Goal: Transaction & Acquisition: Purchase product/service

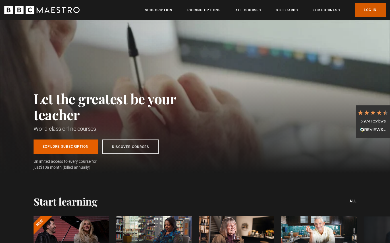
click at [368, 9] on link "Log In" at bounding box center [370, 10] width 31 height 14
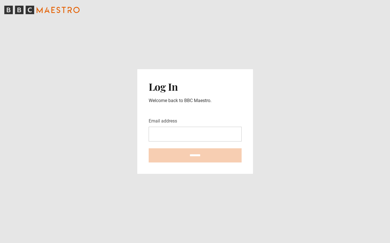
type input "**********"
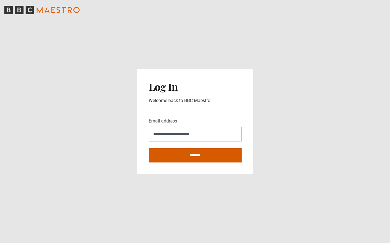
click at [192, 152] on input "********" at bounding box center [195, 156] width 93 height 14
type input "**********"
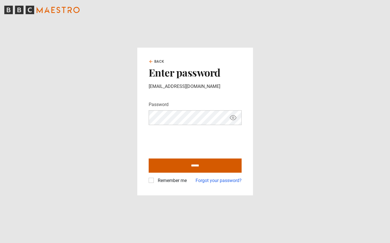
click at [200, 166] on input "******" at bounding box center [195, 166] width 93 height 14
type input "**********"
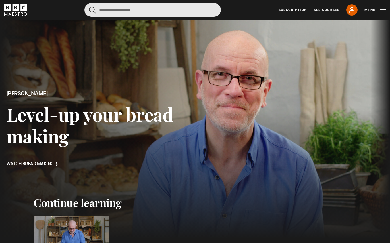
click at [141, 10] on input "Search" at bounding box center [152, 10] width 136 height 14
type input "*******"
click at [89, 7] on button "submit" at bounding box center [92, 10] width 7 height 7
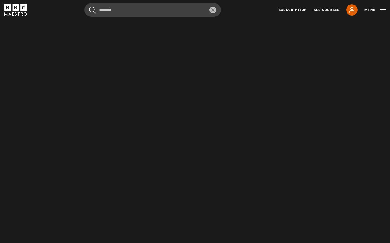
click at [213, 12] on button "reset" at bounding box center [212, 10] width 7 height 7
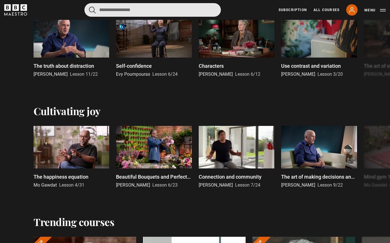
scroll to position [612, 0]
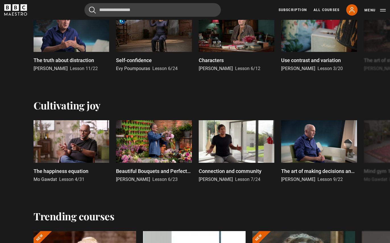
click at [143, 99] on div "Cultivating joy" at bounding box center [195, 105] width 323 height 12
click at [381, 11] on button "Menu" at bounding box center [374, 10] width 21 height 6
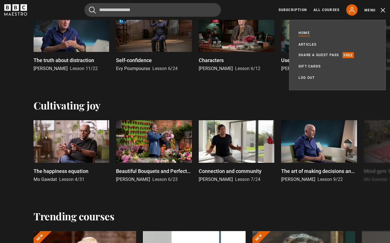
click at [326, 10] on link "All Courses" at bounding box center [326, 9] width 26 height 5
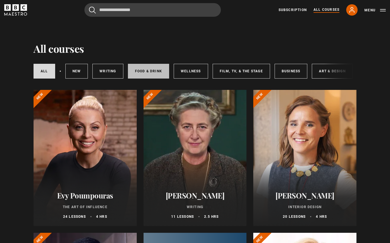
click at [146, 69] on link "Food & Drink" at bounding box center [148, 71] width 41 height 15
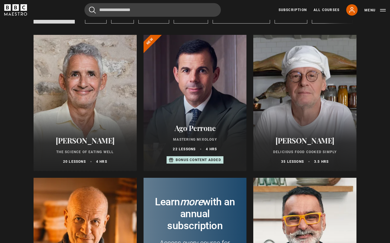
scroll to position [46, 0]
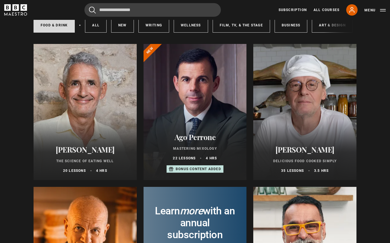
click at [310, 111] on div at bounding box center [304, 112] width 103 height 136
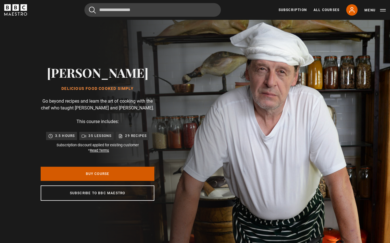
click at [115, 179] on link "Buy Course" at bounding box center [98, 174] width 114 height 14
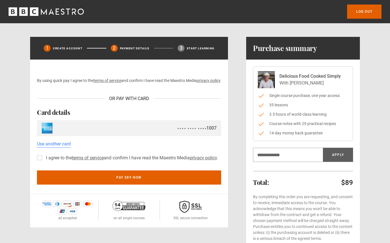
click at [44, 162] on label "I agree to the terms of service and confirm I have read the Maestro Media priva…" at bounding box center [131, 158] width 174 height 7
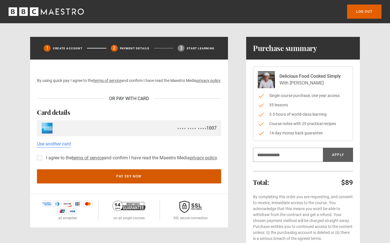
click at [149, 184] on button "Pay $89 now" at bounding box center [129, 177] width 184 height 14
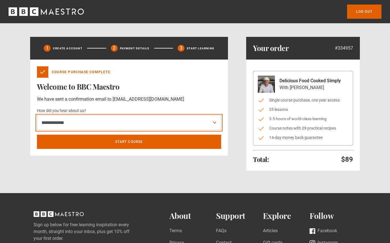
click at [134, 120] on select "**********" at bounding box center [129, 123] width 184 height 15
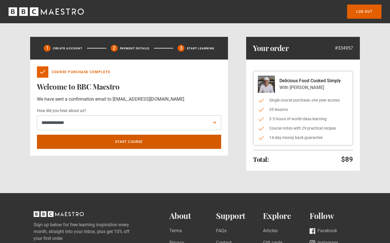
click at [137, 141] on link "Start course" at bounding box center [129, 142] width 184 height 14
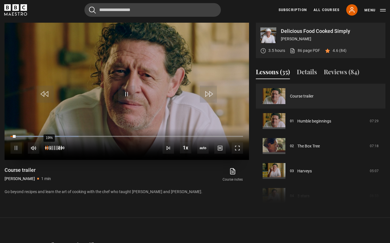
click at [49, 149] on div "19%" at bounding box center [49, 148] width 0 height 4
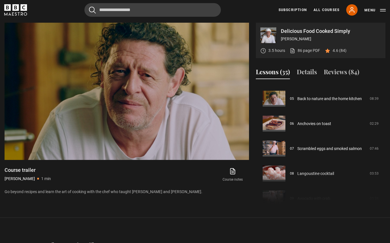
scroll to position [126, 0]
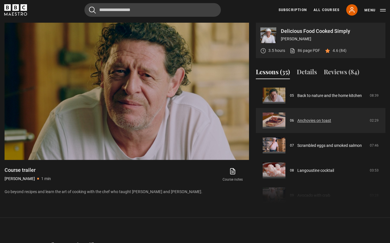
click at [313, 121] on link "Anchovies on toast" at bounding box center [314, 121] width 34 height 6
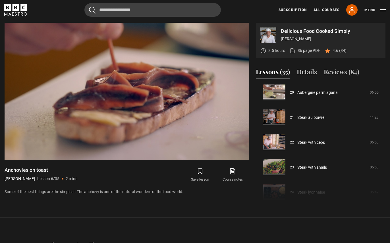
scroll to position [504, 0]
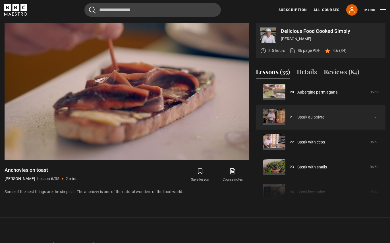
click at [315, 118] on link "Steak au poivre" at bounding box center [310, 117] width 27 height 6
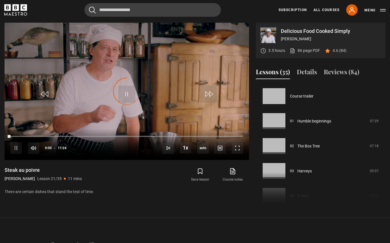
scroll to position [500, 0]
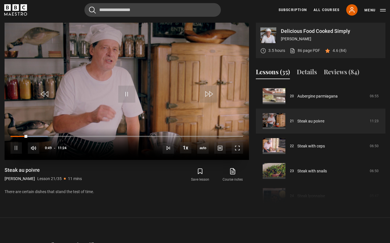
click at [31, 138] on div "10s Skip Back 10 seconds Pause 10s Skip Forward 10 seconds Loaded : 16.08% 01:0…" at bounding box center [127, 145] width 244 height 32
click at [30, 136] on div "Loaded : 16.81% 00:59 00:50" at bounding box center [127, 137] width 232 height 2
click at [33, 136] on div "Loaded : 17.54% 01:04 00:59" at bounding box center [127, 137] width 232 height 2
click at [37, 136] on div "Loaded : 19.01% 01:20 01:20" at bounding box center [127, 137] width 232 height 2
click at [43, 137] on div "Loaded : 21.20% 01:31 01:20" at bounding box center [127, 137] width 232 height 2
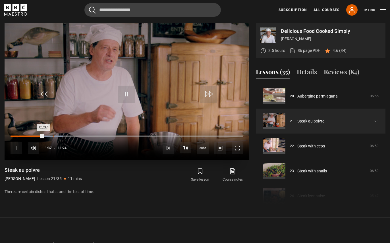
click at [54, 137] on div "02:06" at bounding box center [53, 137] width 1 height 2
click at [238, 149] on span "Video Player" at bounding box center [237, 148] width 11 height 11
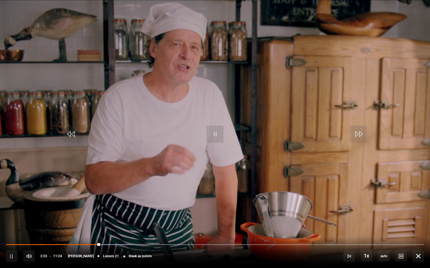
click at [102, 243] on div "10s Skip Back 10 seconds Pause 10s Skip Forward 10 seconds Loaded : 31.43% 02:4…" at bounding box center [215, 253] width 430 height 32
click at [180, 243] on div "10s Skip Back 10 seconds Pause 10s Skip Forward 10 seconds Loaded : 31.43% 02:4…" at bounding box center [215, 253] width 430 height 32
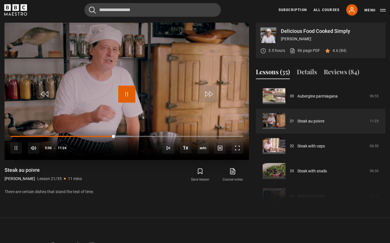
click at [130, 95] on span "Video Player" at bounding box center [126, 94] width 17 height 17
click at [126, 96] on span "Video Player" at bounding box center [126, 94] width 17 height 17
click at [128, 95] on span "Video Player" at bounding box center [126, 94] width 17 height 17
click at [127, 100] on span "Video Player" at bounding box center [126, 94] width 17 height 17
click at [241, 151] on span "Video Player" at bounding box center [237, 148] width 11 height 11
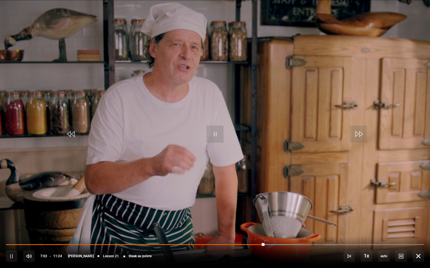
click at [209, 243] on div "10s Skip Back 10 seconds Pause 10s Skip Forward 10 seconds Loaded : 70.91% 04:5…" at bounding box center [215, 253] width 430 height 32
click at [199, 243] on div "10s Skip Back 10 seconds Pause 10s Skip Forward 10 seconds Loaded : 86.26% 05:1…" at bounding box center [215, 253] width 430 height 32
click at [200, 243] on div "10s Skip Back 10 seconds Pause 10s Skip Forward 10 seconds Loaded : 100.00% 05:…" at bounding box center [215, 253] width 430 height 32
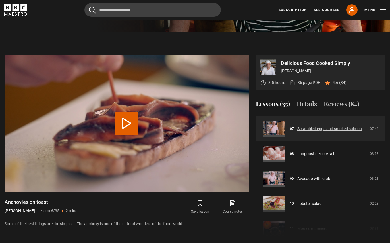
scroll to position [220, 0]
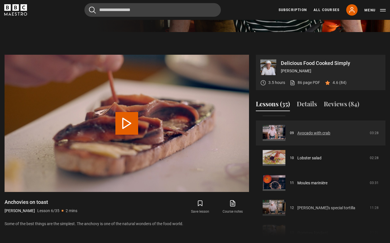
click at [297, 135] on link "Avocado with crab" at bounding box center [313, 133] width 33 height 6
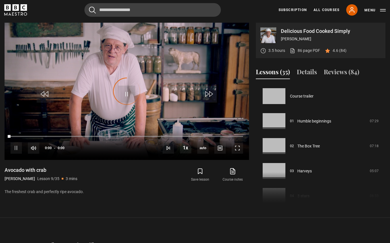
scroll to position [200, 0]
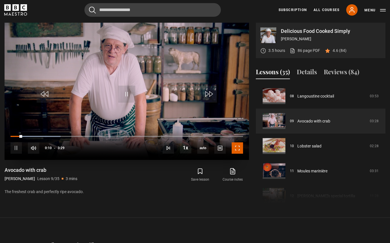
click at [236, 147] on span "Video Player" at bounding box center [237, 148] width 11 height 11
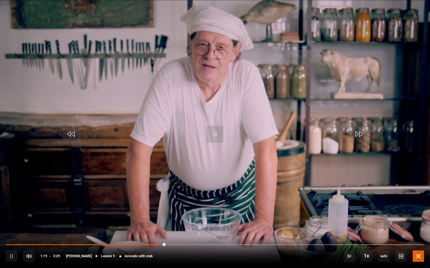
click at [389, 243] on span "Video Player" at bounding box center [417, 256] width 11 height 11
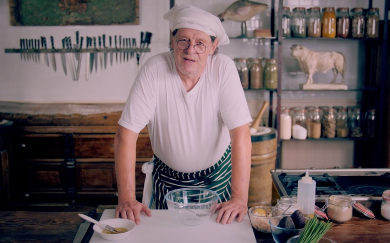
scroll to position [527, 0]
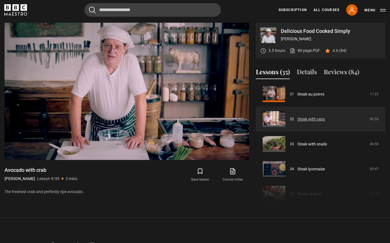
click at [314, 119] on link "Steak with ceps" at bounding box center [311, 119] width 28 height 6
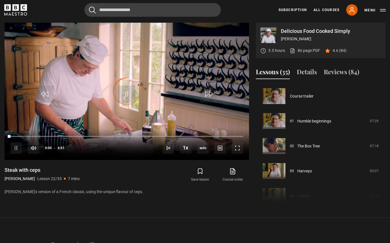
scroll to position [525, 0]
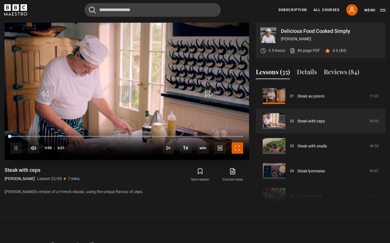
click at [239, 147] on span "Video Player" at bounding box center [237, 148] width 11 height 11
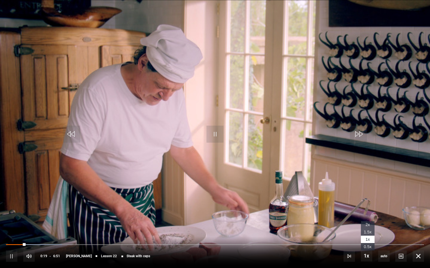
click at [368, 228] on li "2x" at bounding box center [367, 225] width 14 height 7
click at [369, 234] on span "1.5x" at bounding box center [367, 232] width 8 height 5
click at [210, 243] on div "10s Skip Back 10 seconds Pause 10s Skip Forward 10 seconds Loaded : 21.90% 3:18…" at bounding box center [215, 253] width 430 height 32
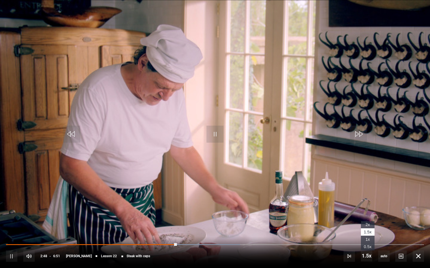
click at [368, 239] on span "1x" at bounding box center [367, 239] width 4 height 5
click at [169, 243] on div "10s Skip Back 10 seconds Pause 10s Skip Forward 10 seconds Loaded : 57.18% 2:49…" at bounding box center [215, 253] width 430 height 32
click at [167, 243] on div "10s Skip Back 10 seconds Pause 10s Skip Forward 10 seconds Loaded : 57.18% 2:41…" at bounding box center [215, 253] width 430 height 32
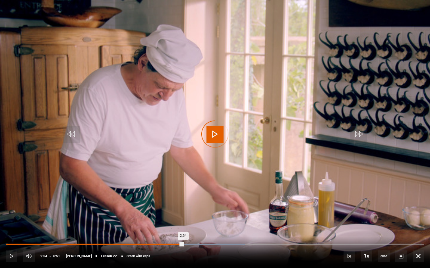
drag, startPoint x: 181, startPoint y: 244, endPoint x: 152, endPoint y: 244, distance: 29.5
click at [152, 243] on div "2:54" at bounding box center [94, 245] width 177 height 2
click at [159, 243] on div "Loaded : 49.88% 2:31 2:25" at bounding box center [215, 245] width 418 height 2
click at [163, 243] on div "Loaded : 52.31% 2:31 2:31" at bounding box center [215, 245] width 418 height 2
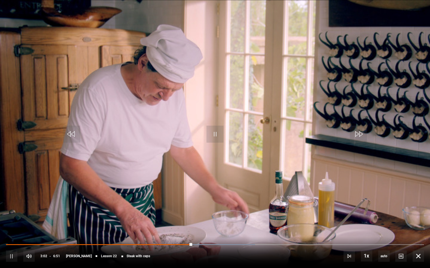
click at [290, 243] on div "10s Skip Back 10 seconds Pause 10s Skip Forward 10 seconds Loaded : 59.61% 2:36…" at bounding box center [215, 253] width 430 height 32
click at [192, 243] on div "10s Skip Back 10 seconds Pause 10s Skip Forward 10 seconds Loaded : 74.21% 2:36…" at bounding box center [215, 253] width 430 height 32
click at [201, 141] on video "Video Player" at bounding box center [215, 134] width 430 height 268
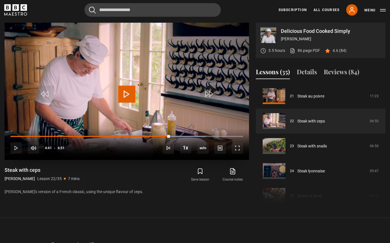
click at [127, 88] on span "Video Player" at bounding box center [126, 94] width 17 height 17
click at [117, 144] on div "10s Skip Back 10 seconds Pause 10s Skip Forward 10 seconds Loaded : 86.37% 3:04…" at bounding box center [127, 145] width 244 height 32
click at [121, 156] on div "10s Skip Back 10 seconds Pause 10s Skip Forward 10 seconds Loaded : 91.24% 3:05…" at bounding box center [127, 145] width 244 height 32
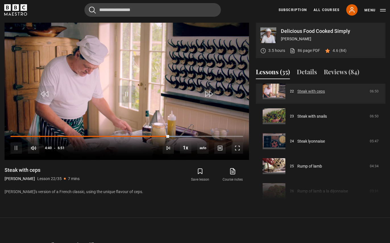
scroll to position [558, 0]
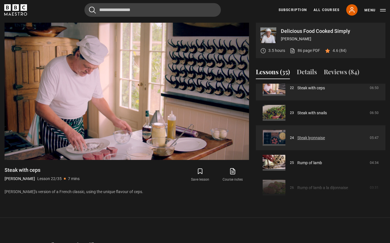
click at [309, 137] on link "Steak lyonnaise" at bounding box center [311, 138] width 28 height 6
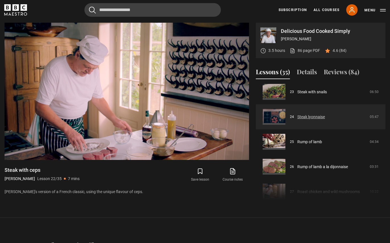
scroll to position [580, 0]
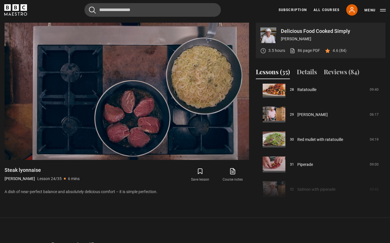
scroll to position [712, 0]
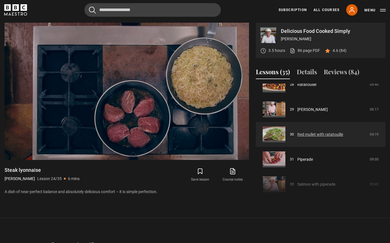
click at [320, 134] on link "Red mullet with ratatouille" at bounding box center [320, 135] width 46 height 6
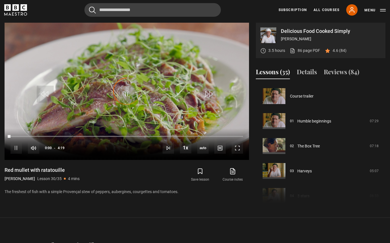
scroll to position [725, 0]
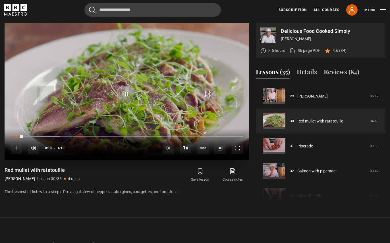
click at [131, 153] on div "10s Skip Back 10 seconds Pause 10s Skip Forward 10 seconds Loaded : 21.24% 0:13…" at bounding box center [127, 145] width 244 height 32
click at [122, 153] on div "10s Skip Back 10 seconds Pause 10s Skip Forward 10 seconds Loaded : 63.71% 1:42…" at bounding box center [127, 145] width 244 height 32
click at [120, 152] on div "10s Skip Back 10 seconds Pause 10s Skip Forward 10 seconds Loaded : 73.36% 2:08…" at bounding box center [127, 145] width 244 height 32
click at [120, 146] on div "10s Skip Back 10 seconds Pause 10s Skip Forward 10 seconds Loaded : 79.15% 1:44…" at bounding box center [127, 145] width 244 height 32
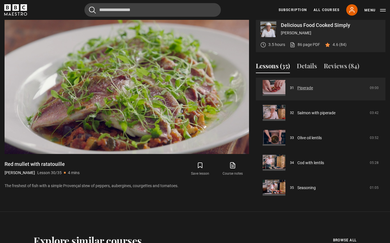
scroll to position [256, 0]
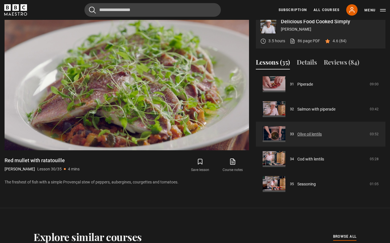
click at [305, 134] on link "Olive oil lentils" at bounding box center [309, 135] width 24 height 6
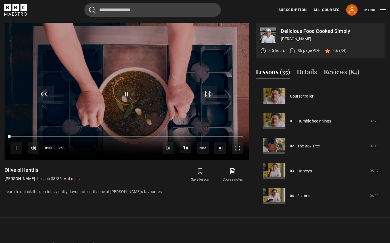
scroll to position [777, 0]
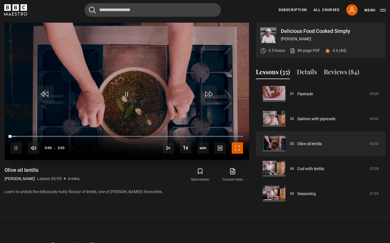
click at [236, 152] on span "Video Player" at bounding box center [237, 148] width 11 height 11
click at [119, 155] on div "10s Skip Back 10 seconds Pause 10s Skip Forward 10 seconds Loaded : 49.36% 2:58…" at bounding box center [127, 145] width 244 height 32
click at [128, 143] on div "10s Skip Back 10 seconds Pause 10s Skip Forward 10 seconds Loaded : 72.96% 2:17…" at bounding box center [127, 145] width 244 height 32
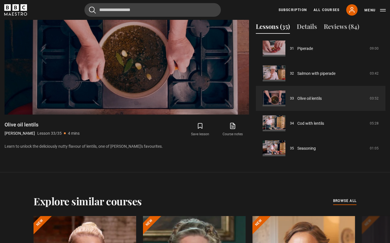
scroll to position [293, 0]
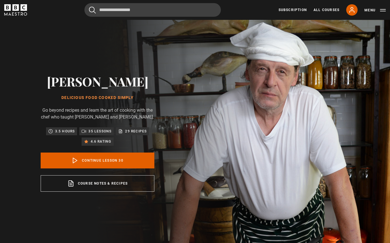
scroll to position [725, 0]
click at [18, 10] on icon "BBC Maestro" at bounding box center [15, 7] width 7 height 7
click at [332, 10] on link "All Courses" at bounding box center [326, 9] width 26 height 5
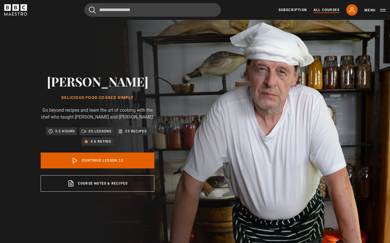
click at [332, 10] on link "All Courses" at bounding box center [326, 9] width 26 height 5
click at [328, 10] on link "All Courses" at bounding box center [326, 9] width 26 height 5
click at [324, 30] on img at bounding box center [215, 133] width 390 height 226
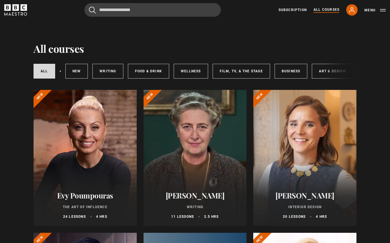
click at [149, 72] on link "Food & Drink" at bounding box center [148, 71] width 41 height 15
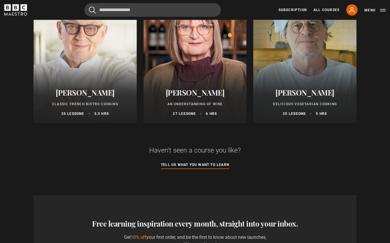
scroll to position [355, 0]
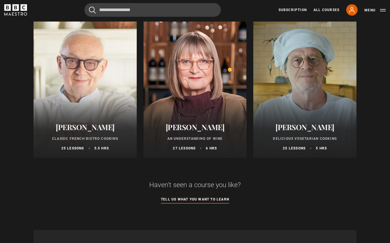
click at [84, 82] on div at bounding box center [85, 90] width 103 height 136
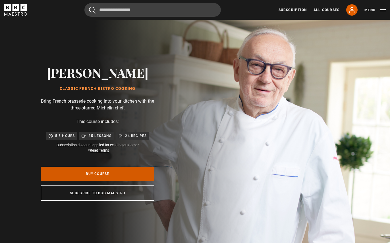
click at [97, 174] on link "Buy Course" at bounding box center [98, 174] width 114 height 14
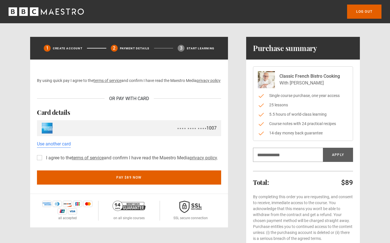
click at [44, 162] on label "I agree to the terms of service and confirm I have read the Maestro Media priva…" at bounding box center [131, 158] width 174 height 7
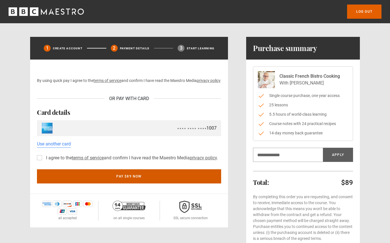
click at [118, 184] on button "Pay $89 now" at bounding box center [129, 177] width 184 height 14
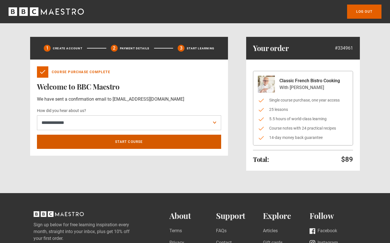
click at [125, 140] on link "Start course" at bounding box center [129, 142] width 184 height 14
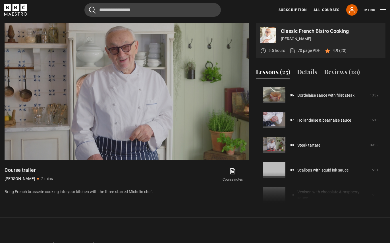
scroll to position [152, 0]
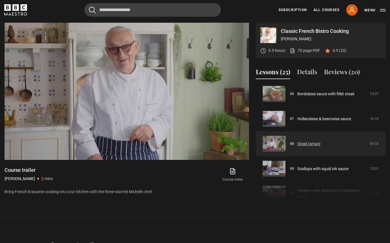
click at [311, 146] on link "Steak tartare" at bounding box center [308, 144] width 23 height 6
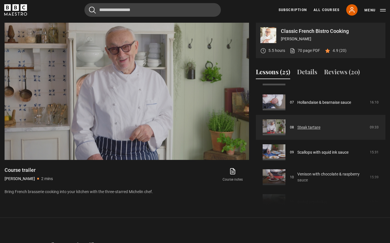
scroll to position [175, 0]
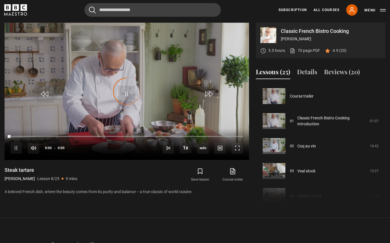
scroll to position [175, 0]
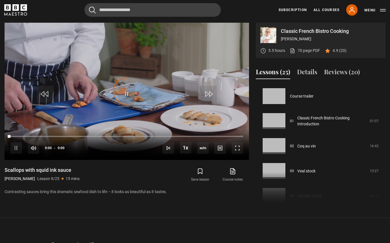
scroll to position [200, 0]
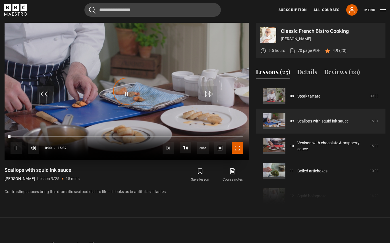
click at [239, 149] on span "Video Player" at bounding box center [237, 148] width 11 height 11
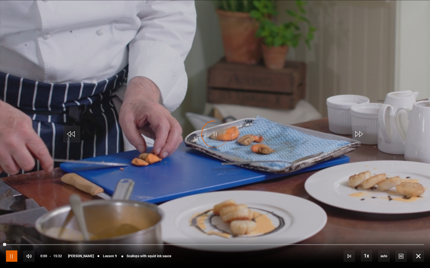
click at [9, 243] on span "Video Player" at bounding box center [11, 256] width 11 height 11
click at [12, 243] on span "Video Player" at bounding box center [11, 256] width 11 height 11
click at [198, 243] on div "10s Skip Back 10 seconds Pause 10s Skip Forward 10 seconds Loaded : 10.19% 07:0…" at bounding box center [215, 253] width 430 height 32
click at [184, 243] on div "10s Skip Back 10 seconds Pause 10s Skip Forward 10 seconds Loaded : 13.41% 06:5…" at bounding box center [215, 253] width 430 height 32
click at [193, 243] on div "10s Skip Back 10 seconds Pause 10s Skip Forward 10 seconds Loaded : 37.02% 06:5…" at bounding box center [215, 253] width 430 height 32
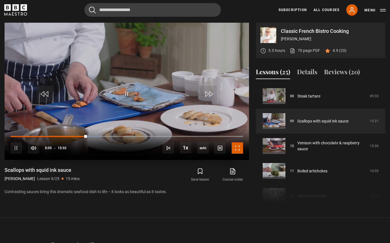
click at [241, 152] on span "Video Player" at bounding box center [237, 148] width 11 height 11
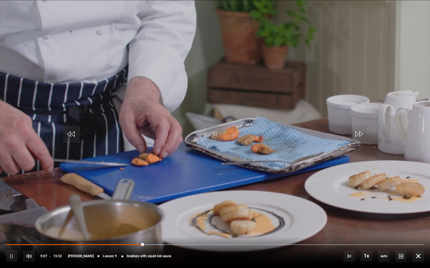
click at [270, 243] on div "10s Skip Back 10 seconds Pause 10s Skip Forward 10 seconds Loaded : 38.09% 09:4…" at bounding box center [215, 253] width 430 height 32
click at [277, 243] on div "10s Skip Back 10 seconds Pause 10s Skip Forward 10 seconds Loaded : 40.77% 09:4…" at bounding box center [215, 253] width 430 height 32
click at [212, 243] on div "10s Skip Back 10 seconds Pause 10s Skip Forward 10 seconds Loaded : 43.45% 07:0…" at bounding box center [215, 253] width 430 height 32
click at [214, 243] on div "10s Skip Back 10 seconds Pause 10s Skip Forward 10 seconds Loaded : 43.45% 07:0…" at bounding box center [215, 253] width 430 height 32
click at [273, 243] on div "10s Skip Back 10 seconds Pause 10s Skip Forward 10 seconds Loaded : 46.67% 07:4…" at bounding box center [215, 253] width 430 height 32
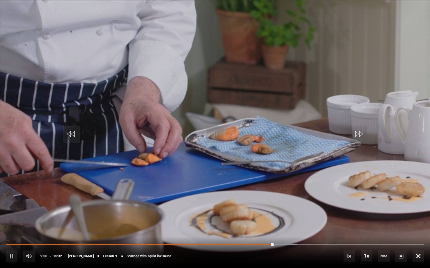
click at [234, 243] on div "10s Skip Back 10 seconds Pause 10s Skip Forward 10 seconds Loaded : 69.74% 08:1…" at bounding box center [215, 253] width 430 height 32
click at [211, 243] on div "10s Skip Back 10 seconds Pause 10s Skip Forward 10 seconds Loaded : 72.42% 08:1…" at bounding box center [215, 253] width 430 height 32
click at [210, 243] on div "10s Skip Back 10 seconds Pause 10s Skip Forward 10 seconds Loaded : 74.57% 08:1…" at bounding box center [215, 253] width 430 height 32
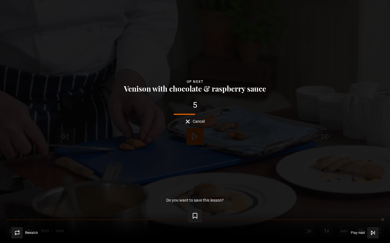
scroll to position [281, 0]
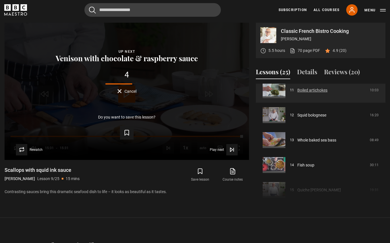
click at [317, 91] on link "Boiled artichokes" at bounding box center [312, 90] width 30 height 6
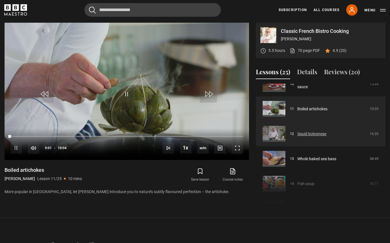
scroll to position [262, 0]
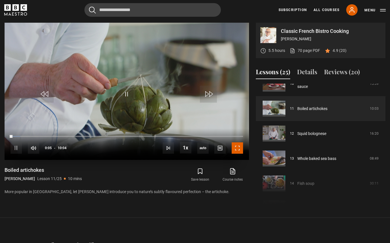
click at [239, 151] on span "Video Player" at bounding box center [237, 148] width 11 height 11
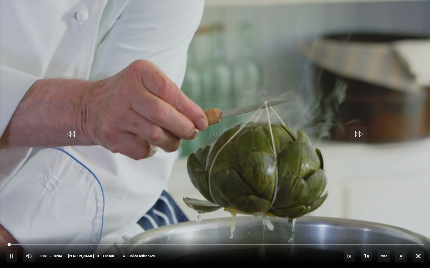
click at [201, 243] on div "10s Skip Back 10 seconds Pause 10s Skip Forward 10 seconds Loaded : 4.14% 04:54…" at bounding box center [215, 253] width 430 height 32
click at [243, 243] on div "10s Skip Back 10 seconds Pause 10s Skip Forward 10 seconds Loaded : 21.52% 04:5…" at bounding box center [215, 253] width 430 height 32
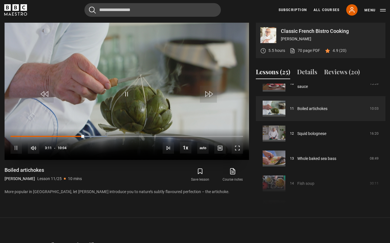
click at [116, 145] on div "10s Skip Back 10 seconds Pause 10s Skip Forward 10 seconds Loaded : 41.39% 04:0…" at bounding box center [127, 145] width 244 height 32
click at [238, 150] on span "Video Player" at bounding box center [237, 148] width 11 height 11
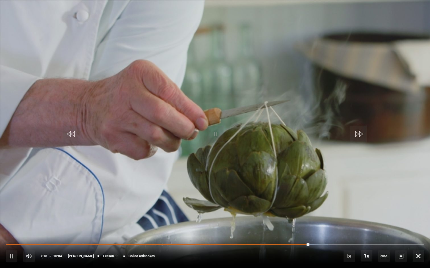
click at [304, 243] on div "10s Skip Back 10 seconds Pause 10s Skip Forward 10 seconds Loaded : 76.99% 04:0…" at bounding box center [215, 253] width 430 height 32
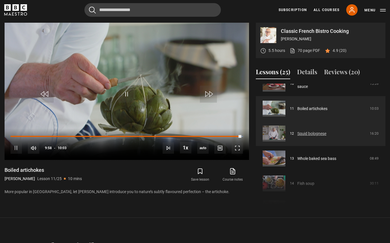
click at [317, 134] on link "Squid bolognese" at bounding box center [311, 134] width 29 height 6
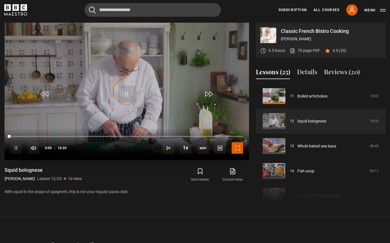
click at [237, 150] on span "Video Player" at bounding box center [237, 148] width 11 height 11
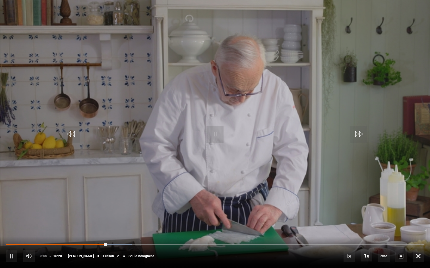
click at [246, 243] on div "10s Skip Back 10 seconds Pause 10s Skip Forward 10 seconds Loaded : 30.10% 15:3…" at bounding box center [215, 253] width 430 height 32
click at [256, 243] on div "10s Skip Back 10 seconds Pause 10s Skip Forward 10 seconds Loaded : 42.86% 08:4…" at bounding box center [215, 253] width 430 height 32
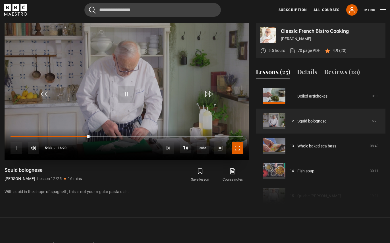
click at [236, 148] on span "Video Player" at bounding box center [237, 148] width 11 height 11
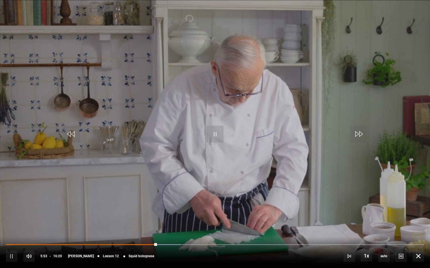
click at [182, 243] on div "10s Skip Back 10 seconds Pause 10s Skip Forward 10 seconds Loaded : 41.84% 08:4…" at bounding box center [215, 253] width 430 height 32
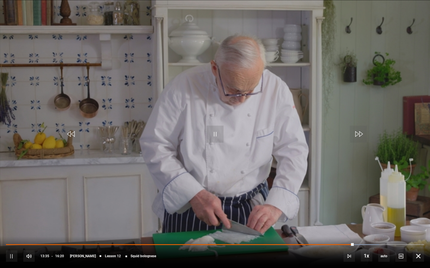
click at [275, 243] on div "10s Skip Back 10 seconds Pause 10s Skip Forward 10 seconds Loaded : 89.29% 10:0…" at bounding box center [215, 253] width 430 height 32
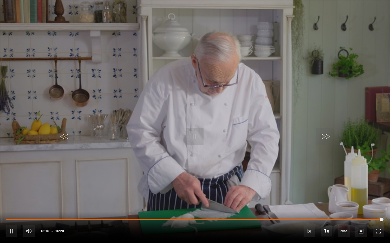
scroll to position [292, 0]
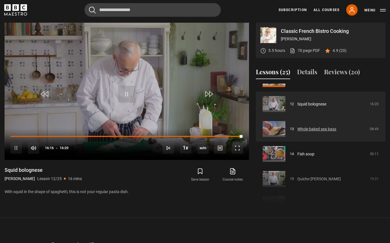
click at [319, 130] on link "Whole baked sea bass" at bounding box center [316, 129] width 39 height 6
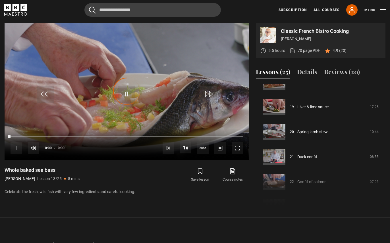
scroll to position [527, 0]
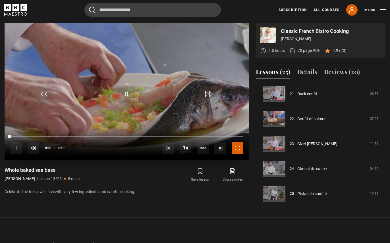
click at [236, 151] on span "Video Player" at bounding box center [237, 148] width 11 height 11
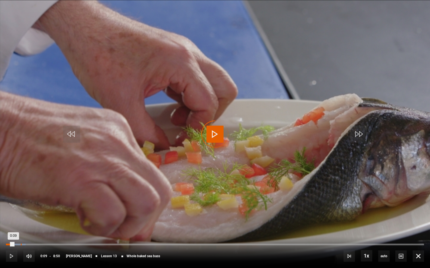
click at [20, 243] on div "Loaded : 4.72% 0:18 0:09" at bounding box center [215, 245] width 418 height 2
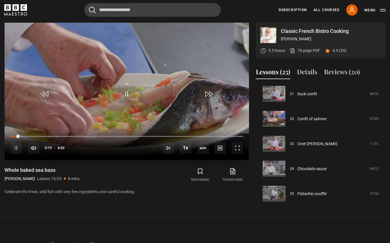
click at [62, 86] on video "Video Player" at bounding box center [127, 91] width 244 height 137
